Goal: Task Accomplishment & Management: Manage account settings

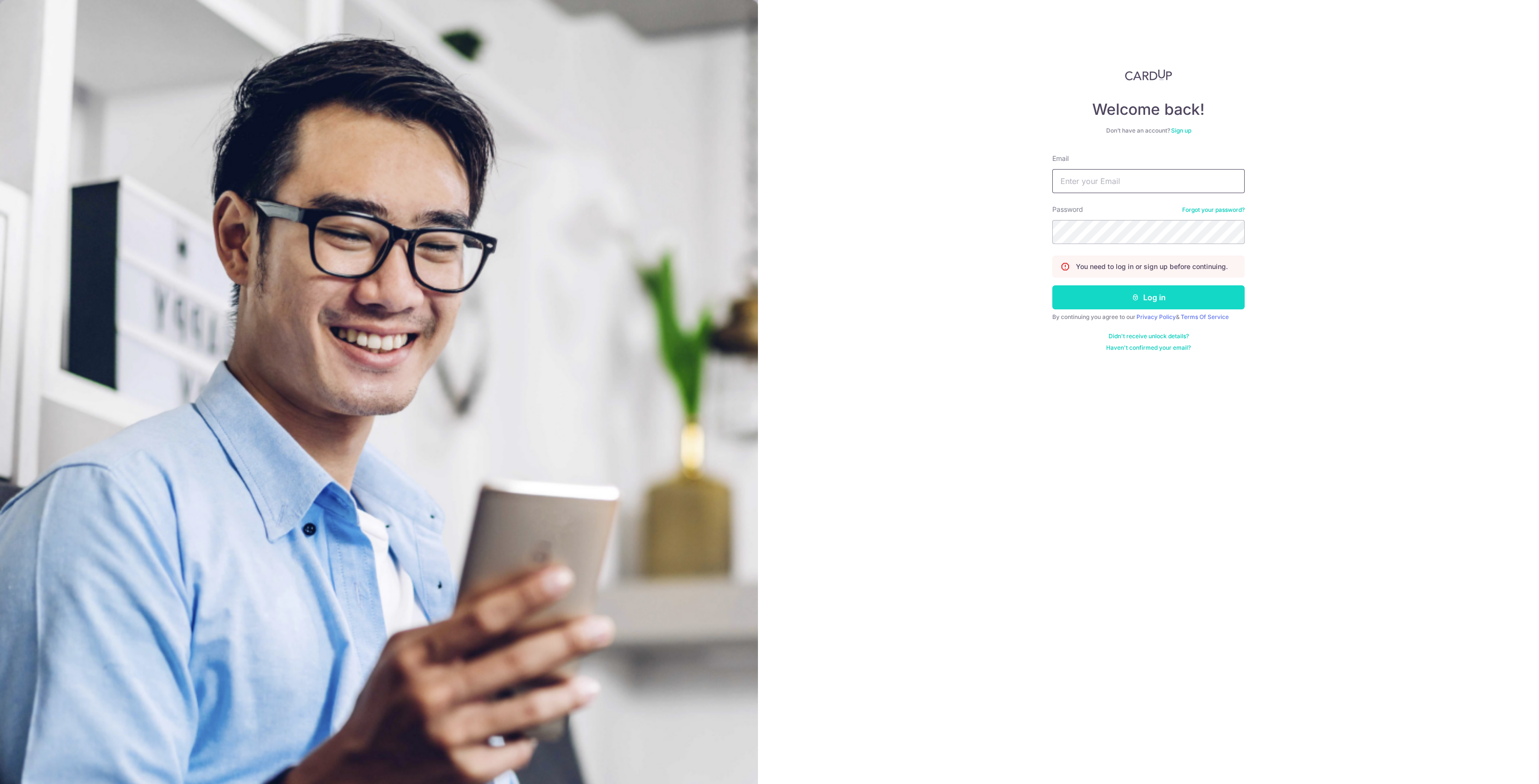
type input "[EMAIL_ADDRESS][DOMAIN_NAME]"
click at [1195, 293] on button "Log in" at bounding box center [1148, 298] width 192 height 24
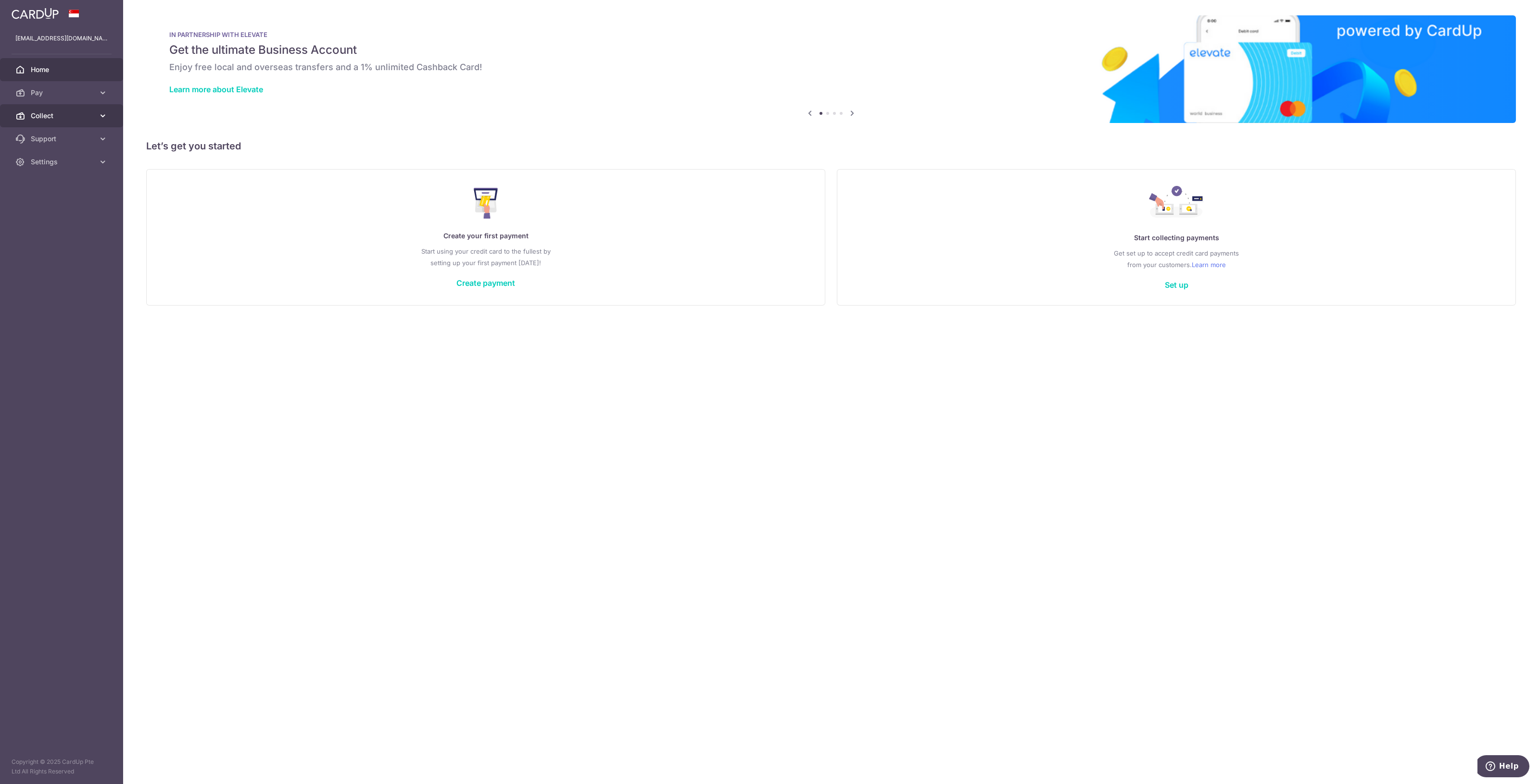
click at [63, 117] on span "Collect" at bounding box center [62, 115] width 64 height 10
click at [56, 139] on span "Dashboard" at bounding box center [62, 138] width 64 height 10
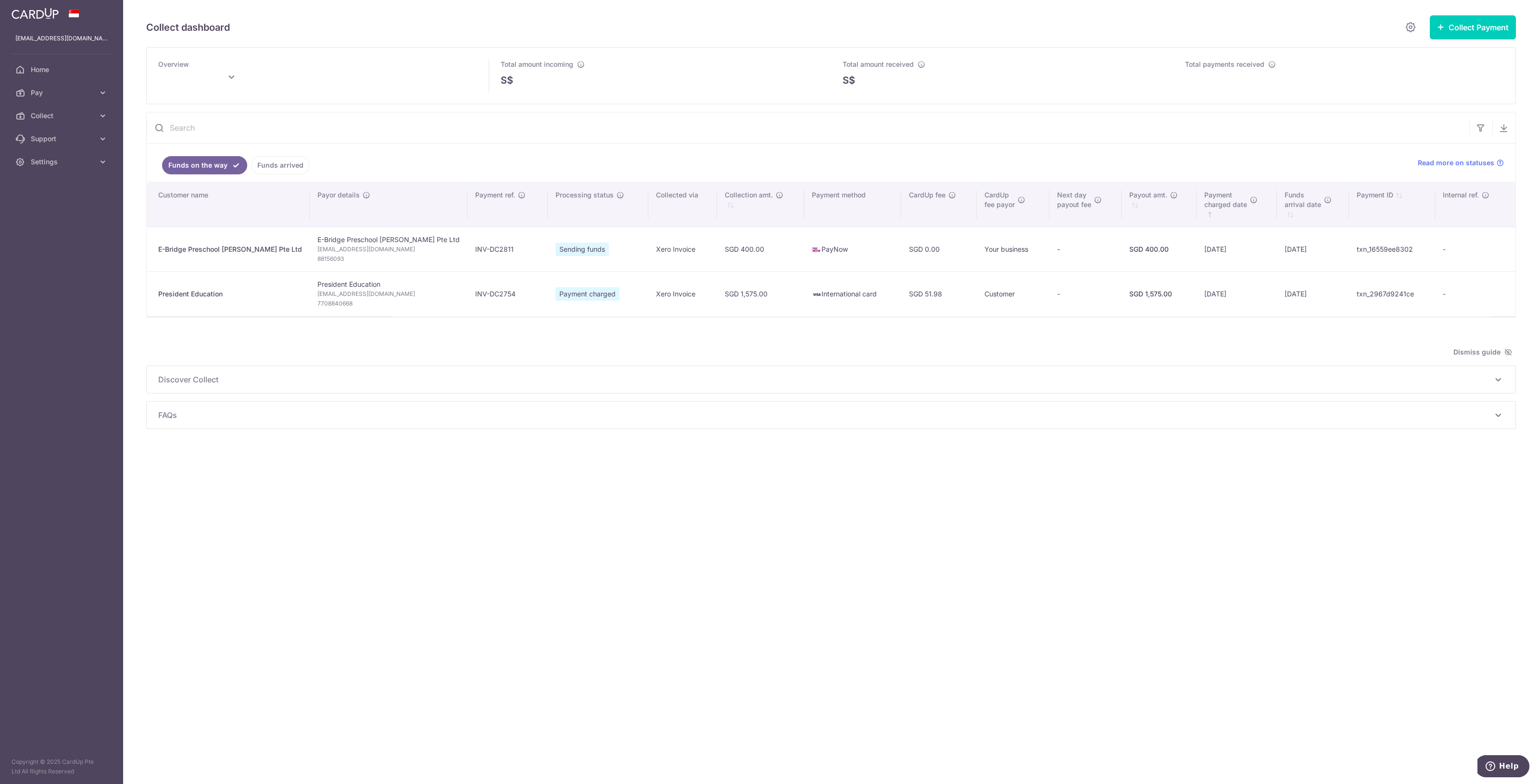
type input "[DATE]"
